Goal: Task Accomplishment & Management: Complete application form

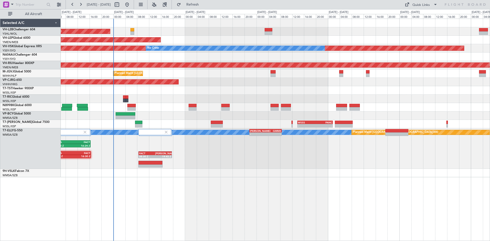
click at [201, 210] on div "Unplanned Maint [GEOGRAPHIC_DATA] ([GEOGRAPHIC_DATA]) Unplanned Maint Wichita (…" at bounding box center [276, 130] width 430 height 223
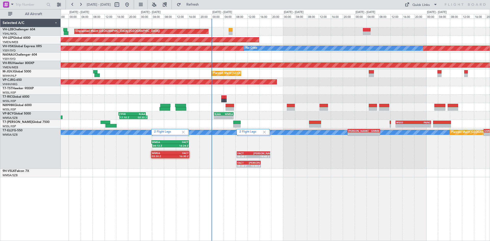
click at [265, 106] on div "Unplanned Maint [GEOGRAPHIC_DATA] ([GEOGRAPHIC_DATA]) Unplanned Maint Wichita (…" at bounding box center [275, 98] width 429 height 159
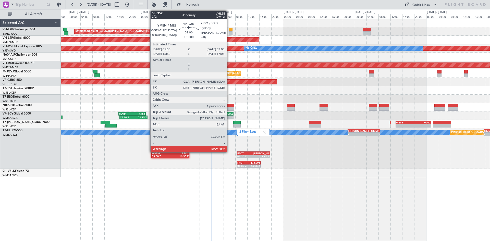
click at [229, 31] on div at bounding box center [231, 30] width 4 height 4
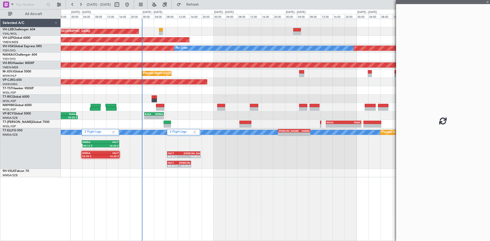
click at [237, 88] on div at bounding box center [275, 90] width 429 height 8
click at [270, 87] on div "Unplanned Maint [GEOGRAPHIC_DATA] ([GEOGRAPHIC_DATA]) Unplanned Maint Wichita (…" at bounding box center [275, 98] width 429 height 159
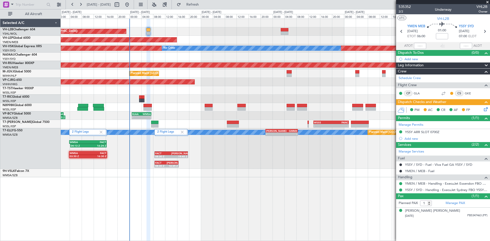
click at [240, 93] on div at bounding box center [275, 90] width 429 height 8
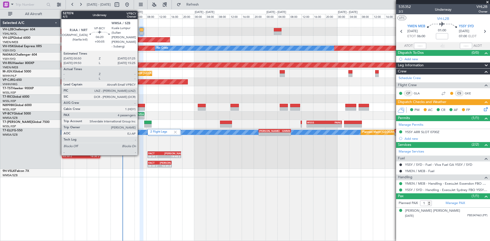
click at [140, 118] on div "-" at bounding box center [139, 117] width 9 height 3
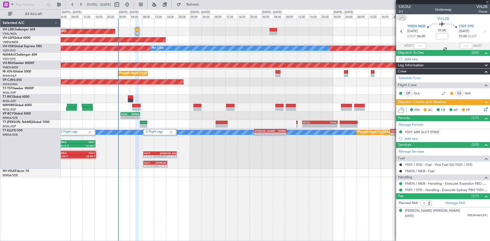
click at [153, 117] on div "- - RJAA 00:50 Z WMSA 07:25 Z CYVR 16:50 Z RJAA 01:55 Z 17:10 Z 02:35 Z" at bounding box center [275, 116] width 429 height 8
type input "+00:05"
type input "4"
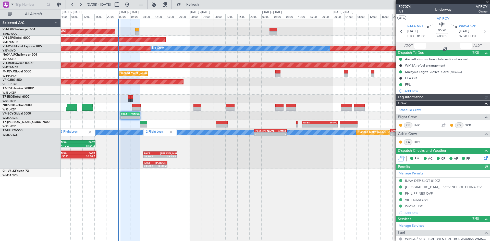
type input "[PERSON_NAME] (BTA)"
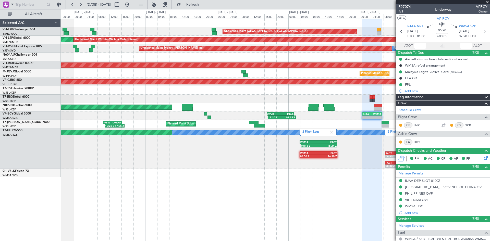
click at [144, 70] on div "Unplanned Maint [GEOGRAPHIC_DATA] ([GEOGRAPHIC_DATA]) Unplanned Maint Wichita (…" at bounding box center [275, 98] width 429 height 159
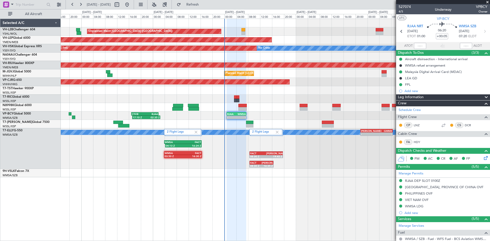
click at [120, 52] on div "Unplanned Maint [GEOGRAPHIC_DATA] ([GEOGRAPHIC_DATA]) Unplanned Maint Wichita (…" at bounding box center [275, 98] width 429 height 159
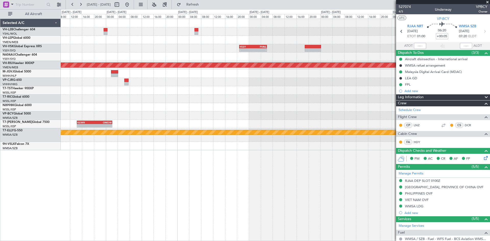
click at [133, 99] on div at bounding box center [275, 99] width 429 height 8
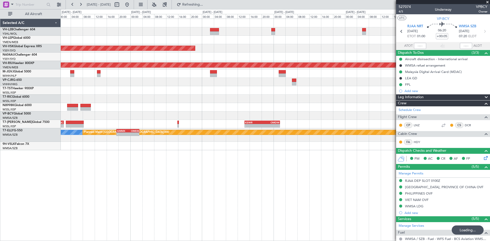
click at [374, 106] on div at bounding box center [275, 107] width 429 height 8
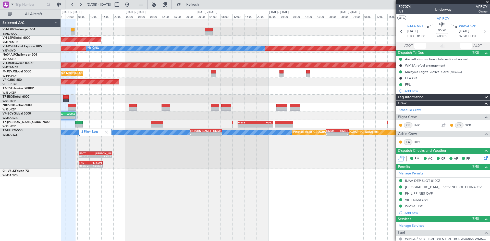
click at [297, 109] on div at bounding box center [275, 107] width 429 height 8
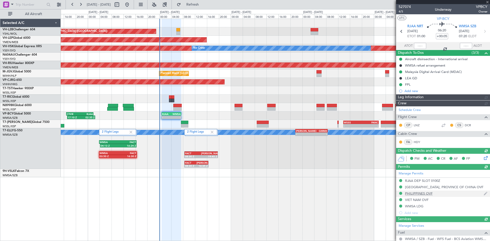
type input "[PERSON_NAME] (BTA)"
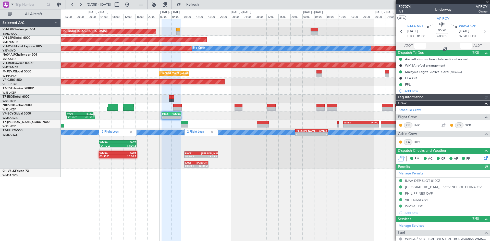
type input "[PERSON_NAME] (BTA)"
click at [188, 196] on div "Unplanned Maint [GEOGRAPHIC_DATA] ([GEOGRAPHIC_DATA]) Unplanned Maint Wichita (…" at bounding box center [276, 130] width 430 height 223
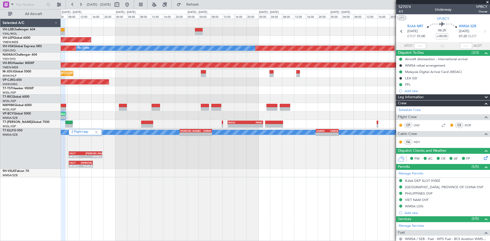
click at [187, 84] on div "Planned Maint [GEOGRAPHIC_DATA] ([GEOGRAPHIC_DATA] Intl)" at bounding box center [275, 82] width 429 height 8
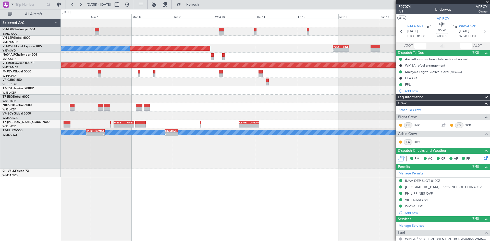
click at [249, 96] on div "Unplanned Maint [GEOGRAPHIC_DATA] ([GEOGRAPHIC_DATA]) Unplanned Maint Wichita (…" at bounding box center [275, 98] width 429 height 159
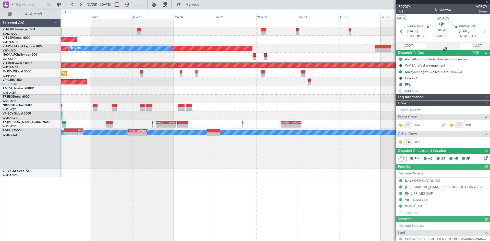
type input "[PERSON_NAME] (BTA)"
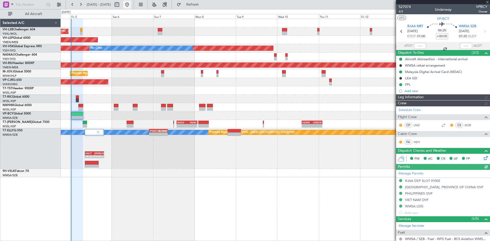
type input "[PERSON_NAME] (BTA)"
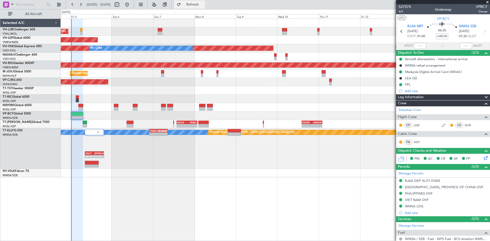
type input "[PERSON_NAME] (BTA)"
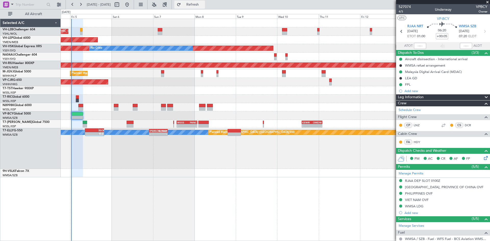
type input "[PERSON_NAME] (BTA)"
